Goal: Find specific page/section: Find specific page/section

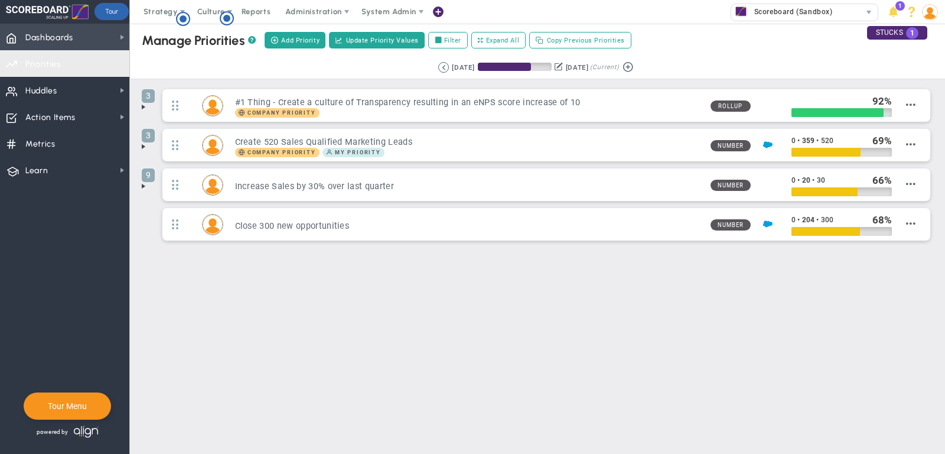
click at [87, 48] on span "Dashboards Dashboards" at bounding box center [64, 37] width 129 height 27
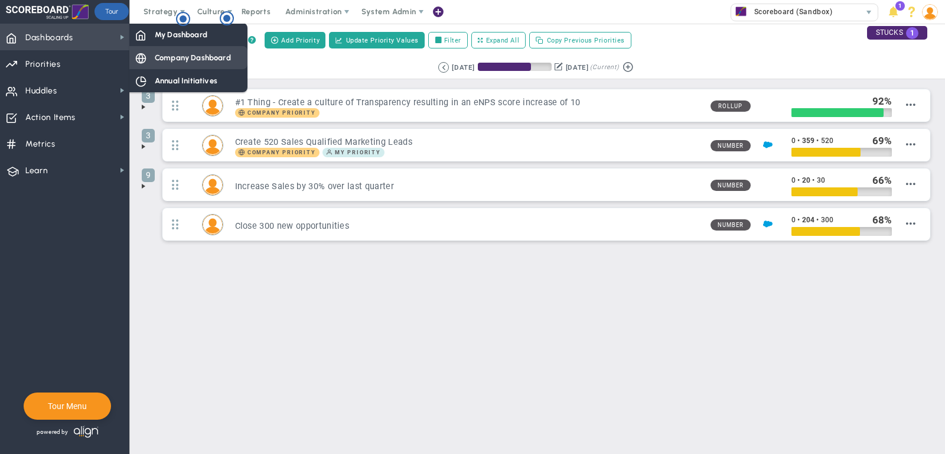
click at [193, 61] on span "Company Dashboard" at bounding box center [193, 57] width 76 height 11
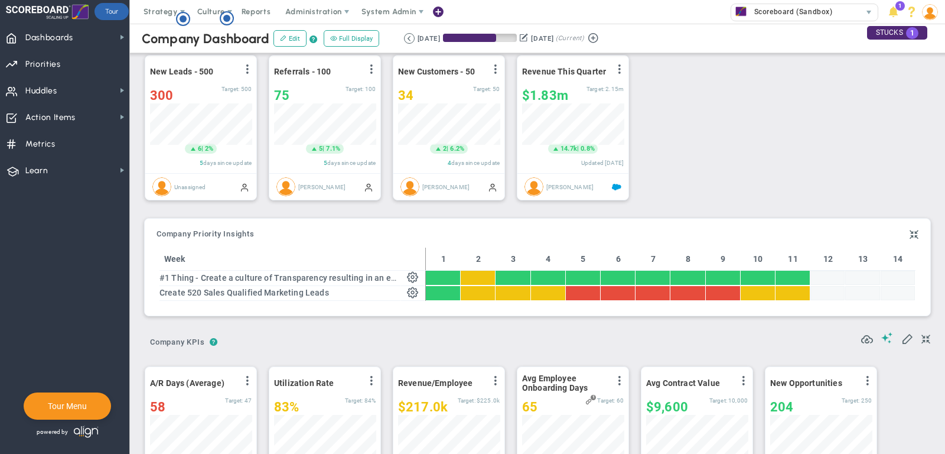
scroll to position [38, 0]
